Goal: Find specific page/section: Find specific page/section

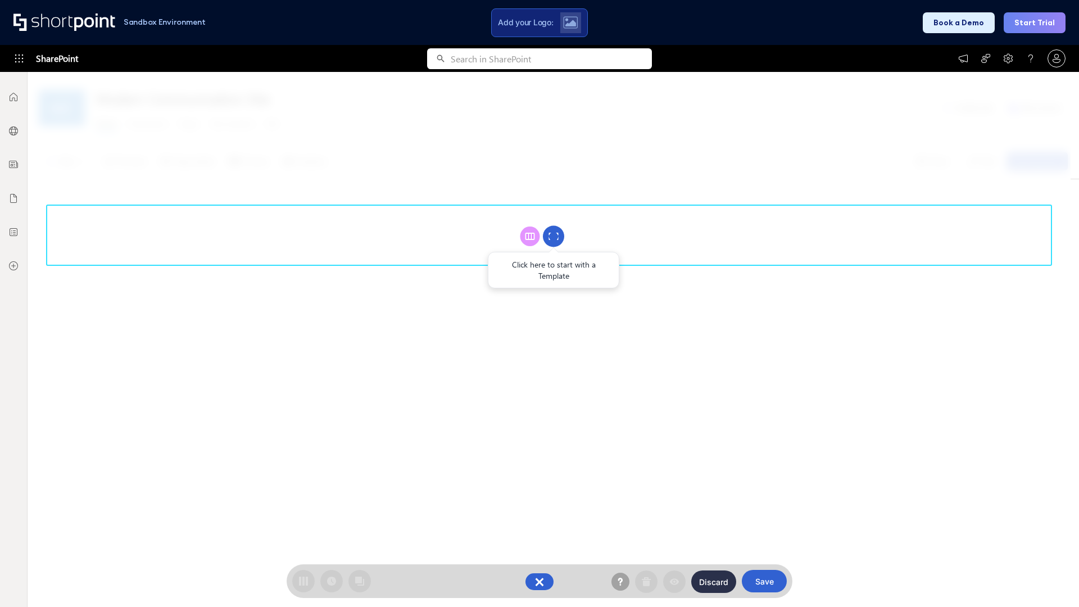
click at [554, 236] on circle at bounding box center [553, 236] width 21 height 21
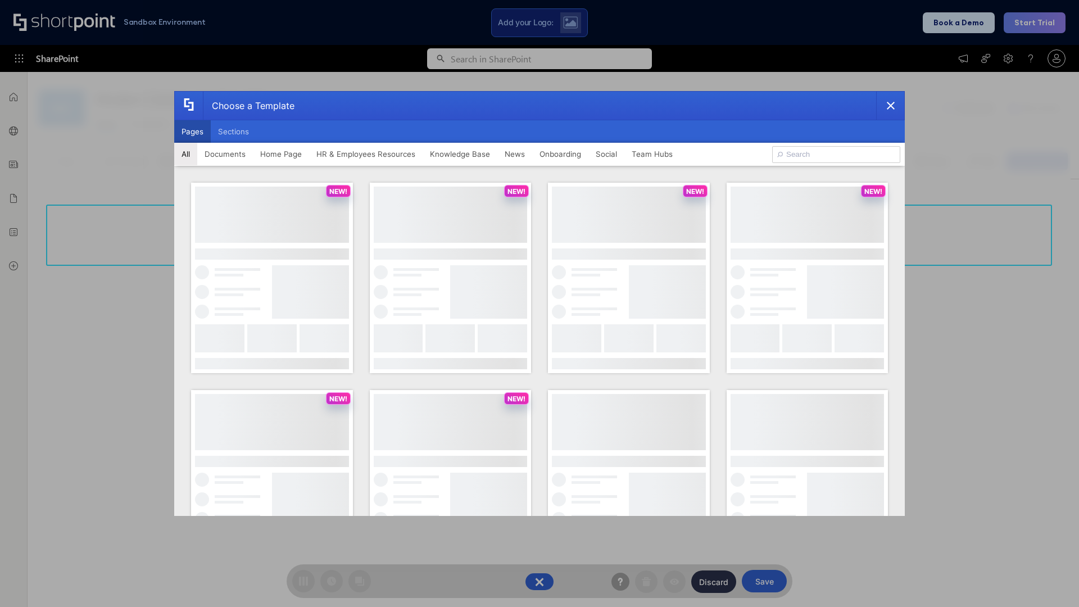
click at [192, 132] on button "Pages" at bounding box center [192, 131] width 37 height 22
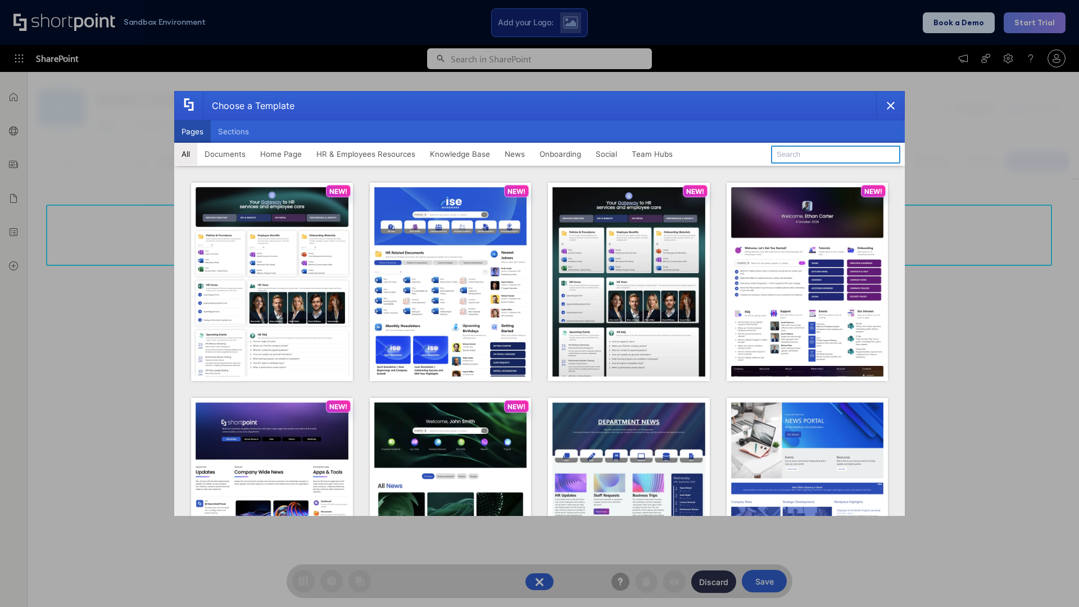
type input "Knowledge Portal 3"
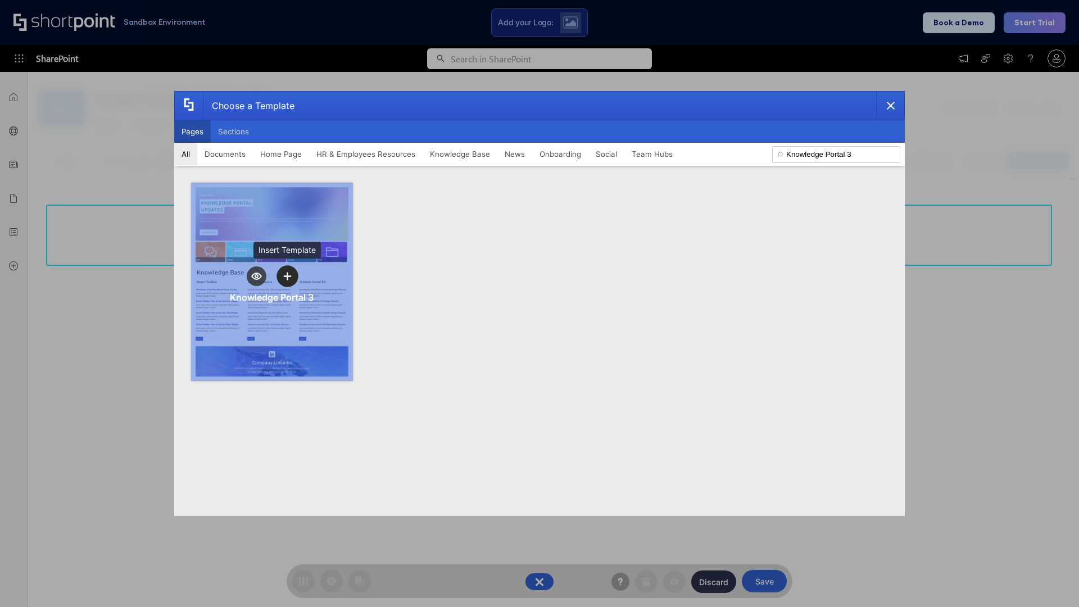
click at [287, 276] on icon "template selector" at bounding box center [287, 276] width 8 height 8
